Goal: Transaction & Acquisition: Purchase product/service

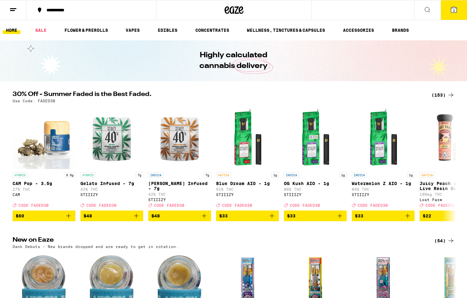
click at [454, 13] on icon at bounding box center [454, 10] width 8 height 8
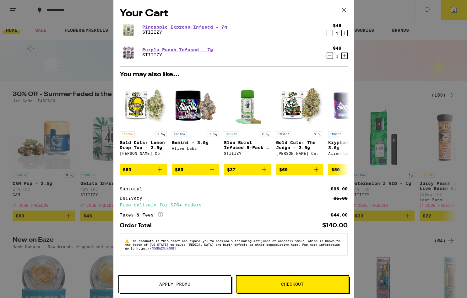
click at [183, 285] on span "Apply Promo" at bounding box center [174, 284] width 31 height 4
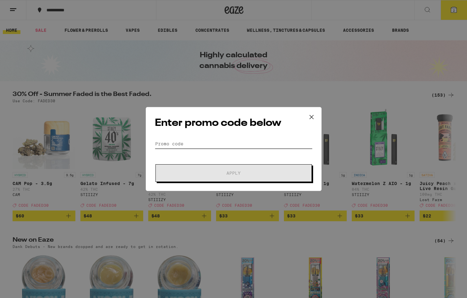
click at [204, 148] on input "Promo Code" at bounding box center [234, 143] width 158 height 9
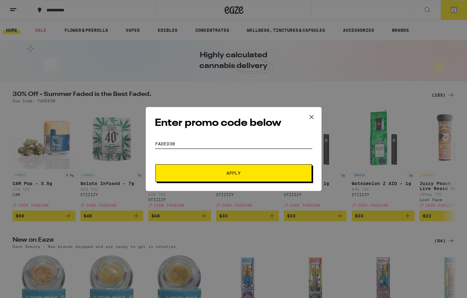
type input "faded30"
click at [216, 175] on span "Apply" at bounding box center [233, 173] width 113 height 4
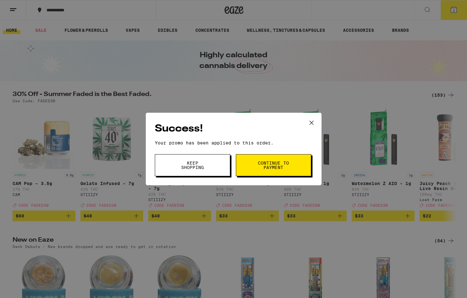
click at [263, 166] on span "Continue to payment" at bounding box center [274, 165] width 32 height 9
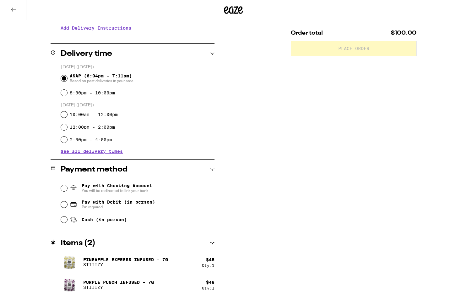
scroll to position [133, 0]
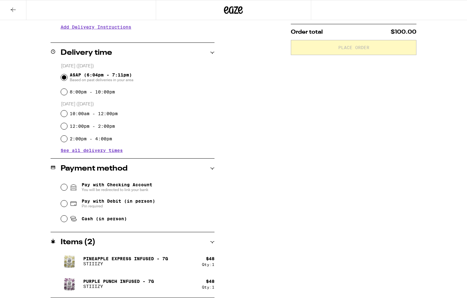
click at [105, 115] on label "10:00am - 12:00pm" at bounding box center [94, 113] width 48 height 5
click at [67, 115] on input "10:00am - 12:00pm" at bounding box center [64, 113] width 6 height 6
radio input "true"
click at [102, 150] on span "See all delivery times" at bounding box center [92, 150] width 62 height 4
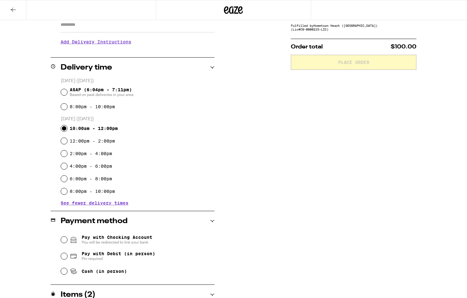
scroll to position [115, 0]
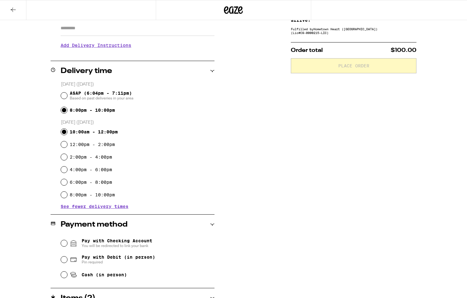
click at [65, 110] on input "8:00pm - 10:00pm" at bounding box center [64, 110] width 6 height 6
radio input "true"
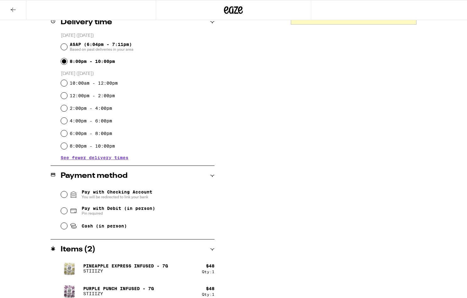
scroll to position [171, 0]
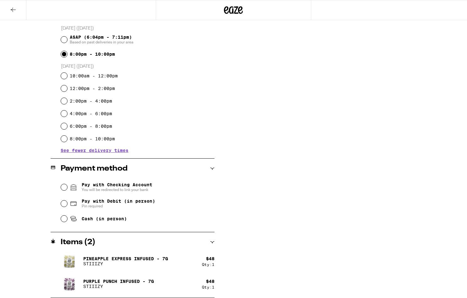
click at [111, 222] on span "Cash (in person)" at bounding box center [98, 219] width 57 height 8
click at [67, 222] on input "Cash (in person)" at bounding box center [64, 218] width 6 height 6
radio input "true"
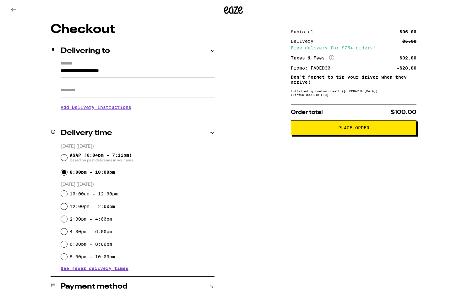
scroll to position [0, 0]
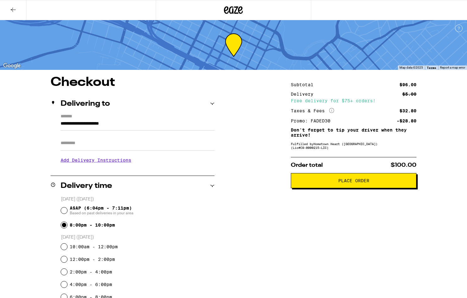
click at [324, 180] on button "Place Order" at bounding box center [354, 180] width 126 height 15
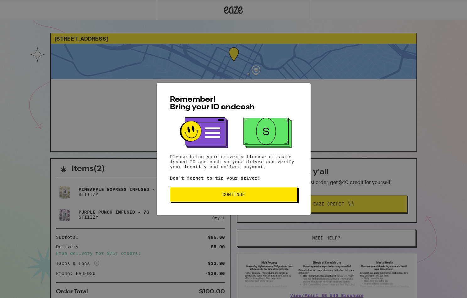
click at [227, 193] on span "Continue" at bounding box center [233, 194] width 23 height 4
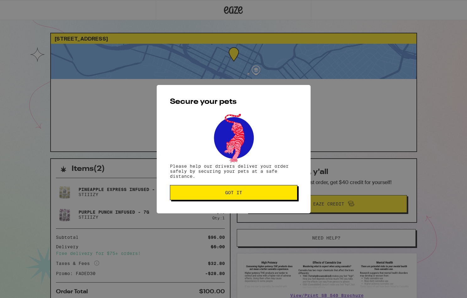
click at [233, 194] on span "Got it" at bounding box center [233, 192] width 17 height 4
